Goal: Navigation & Orientation: Understand site structure

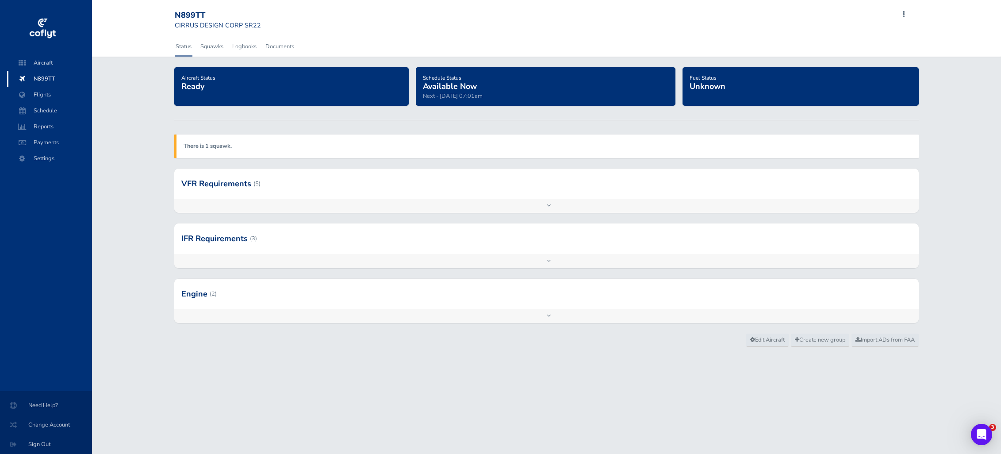
click at [233, 155] on div "There is 1 squawk." at bounding box center [546, 146] width 745 height 23
click at [230, 148] on strong "There is 1 squawk." at bounding box center [208, 146] width 48 height 8
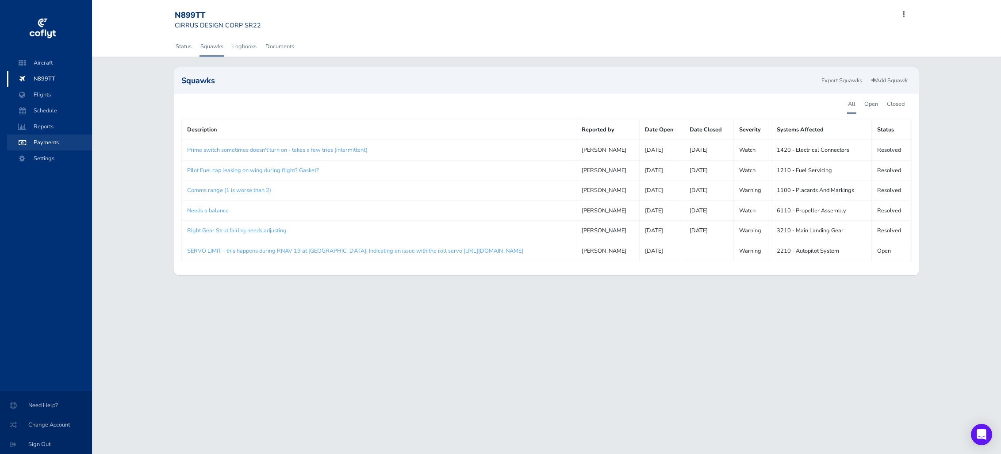
click at [52, 137] on span "Payments" at bounding box center [49, 143] width 67 height 16
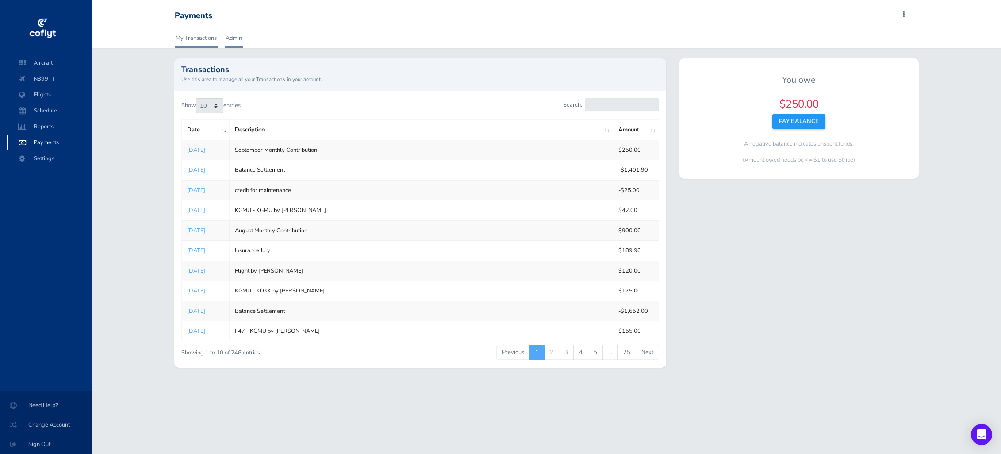
click at [237, 40] on link "Admin" at bounding box center [234, 37] width 18 height 19
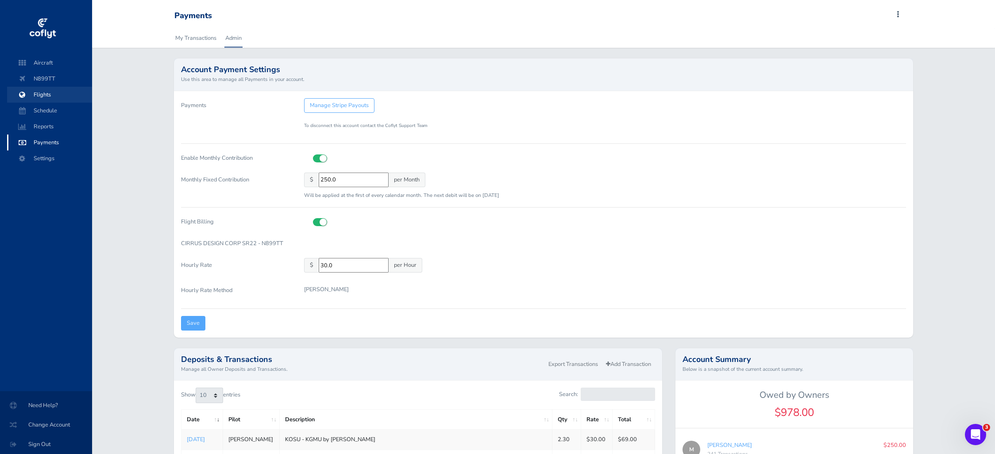
click at [40, 96] on span "Flights" at bounding box center [49, 95] width 67 height 16
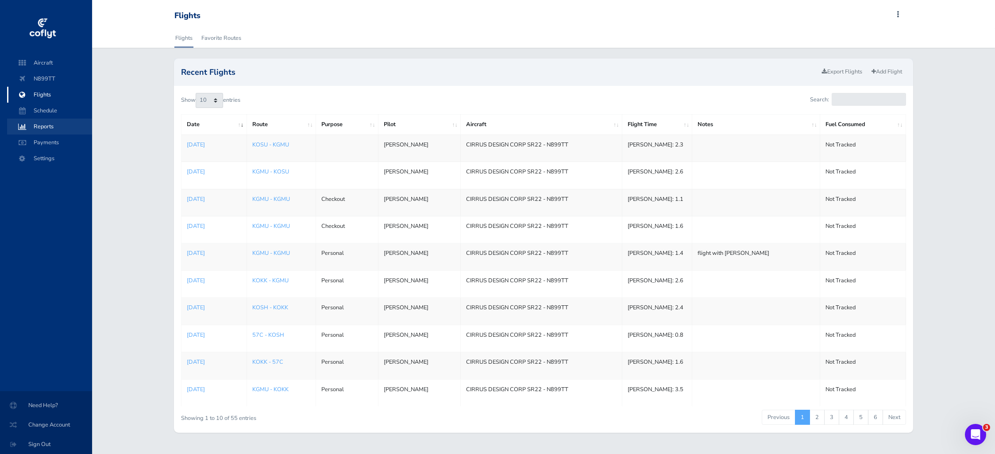
click at [47, 129] on span "Reports" at bounding box center [49, 127] width 67 height 16
